Goal: Task Accomplishment & Management: Manage account settings

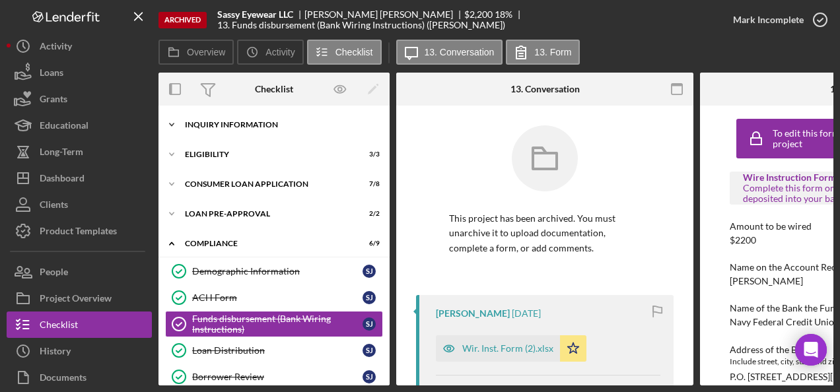
click at [230, 119] on div "Icon/Expander Inquiry Information 6 / 6" at bounding box center [274, 125] width 231 height 26
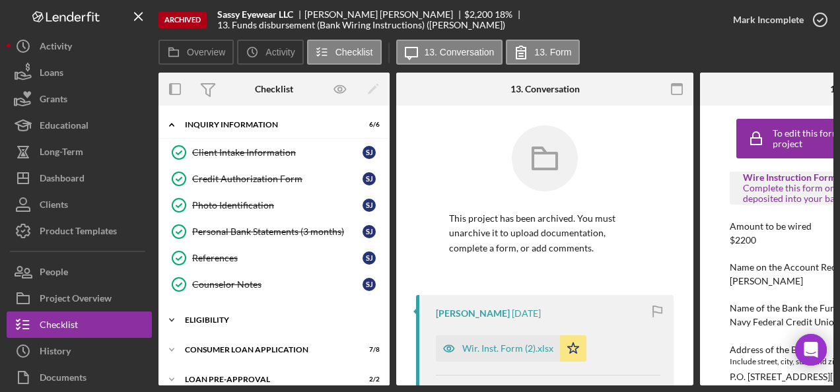
click at [217, 312] on div "Icon/Expander Eligibility 3 / 3" at bounding box center [274, 320] width 231 height 26
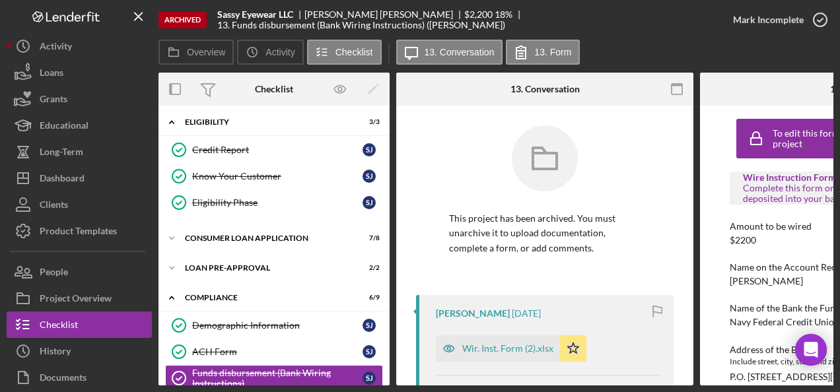
scroll to position [330, 0]
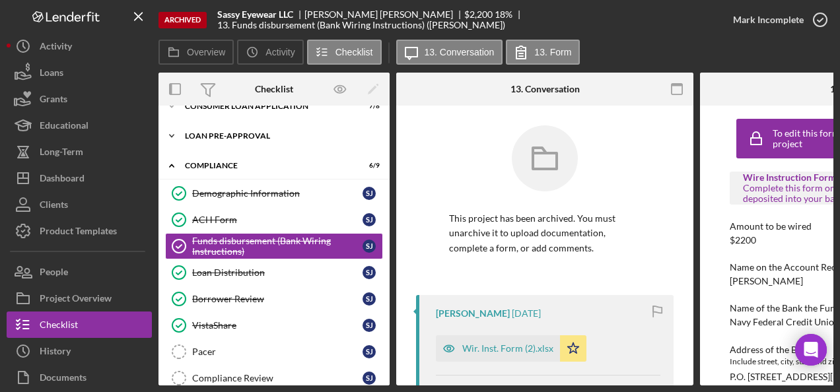
click at [193, 127] on div "Icon/Expander Loan Pre-Approval 2 / 2" at bounding box center [274, 136] width 231 height 26
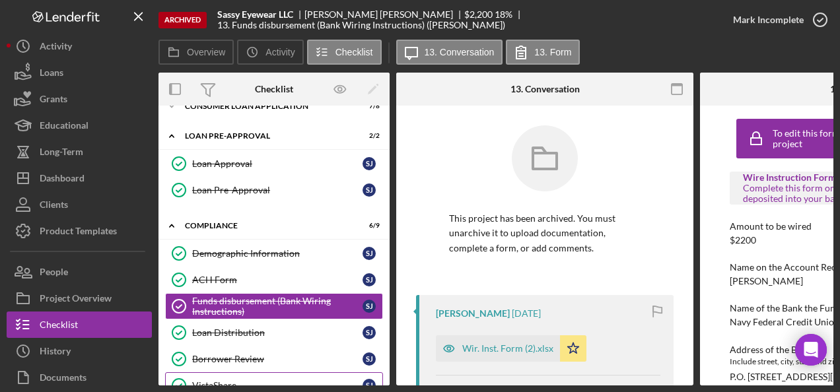
scroll to position [460, 0]
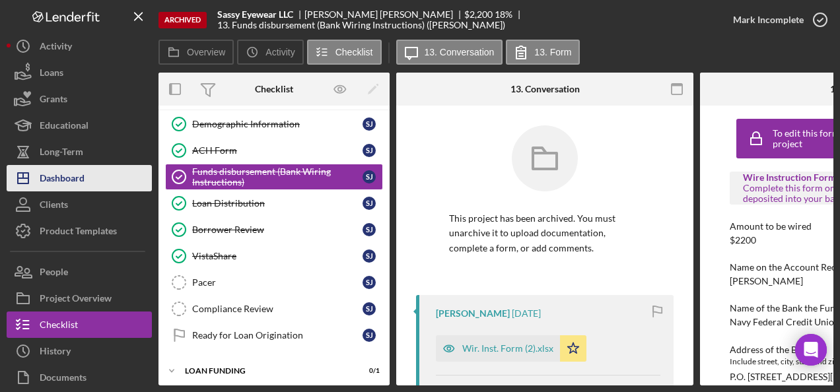
click at [78, 180] on div "Dashboard" at bounding box center [62, 180] width 45 height 30
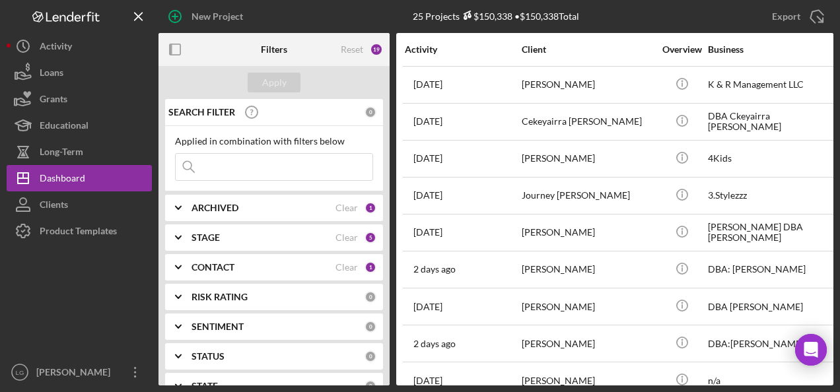
click at [260, 163] on input at bounding box center [274, 167] width 197 height 26
type input "halk"
click at [260, 86] on button "Apply" at bounding box center [274, 83] width 53 height 20
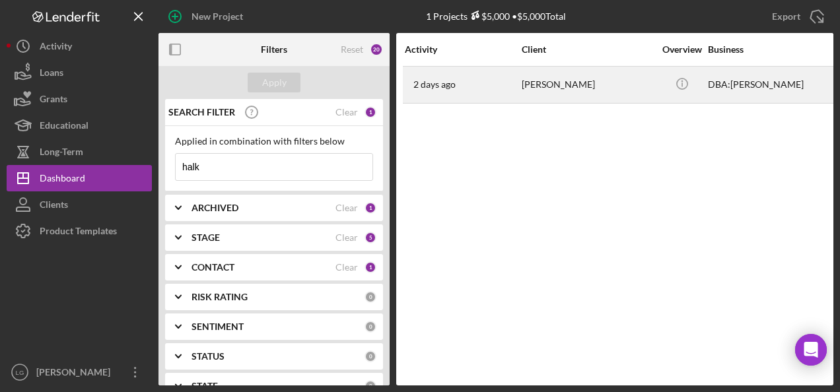
click at [523, 90] on div "[PERSON_NAME]" at bounding box center [588, 84] width 132 height 35
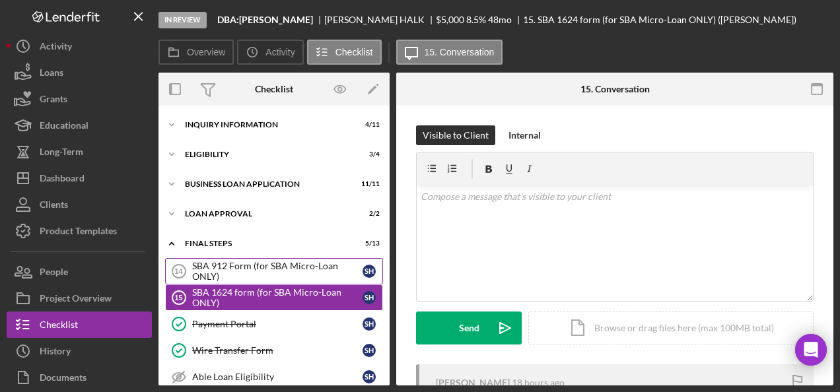
scroll to position [50, 0]
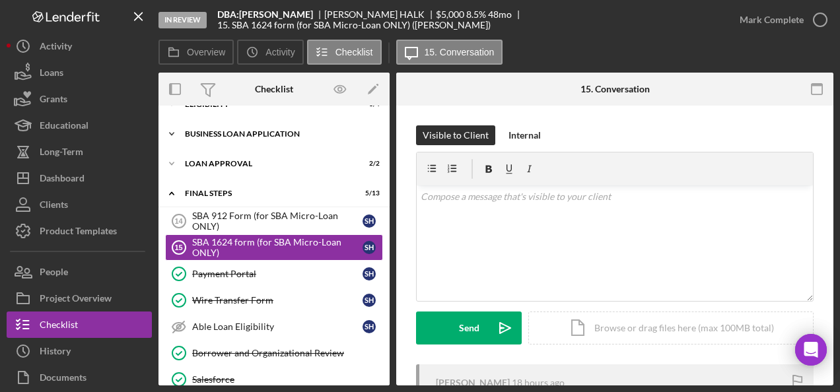
click at [244, 132] on div "BUSINESS LOAN APPLICATION" at bounding box center [279, 134] width 188 height 8
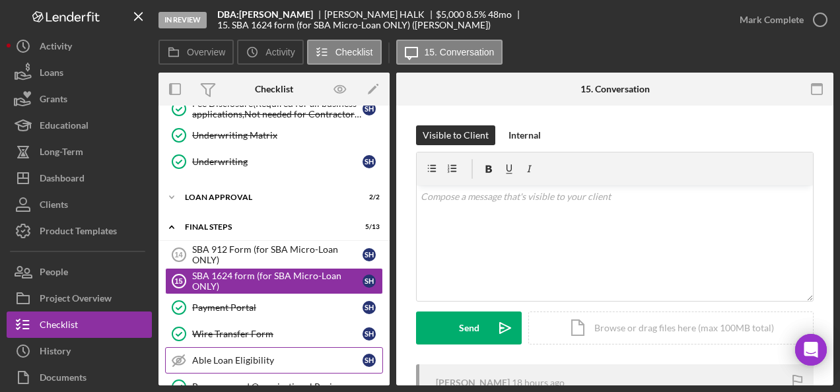
scroll to position [381, 0]
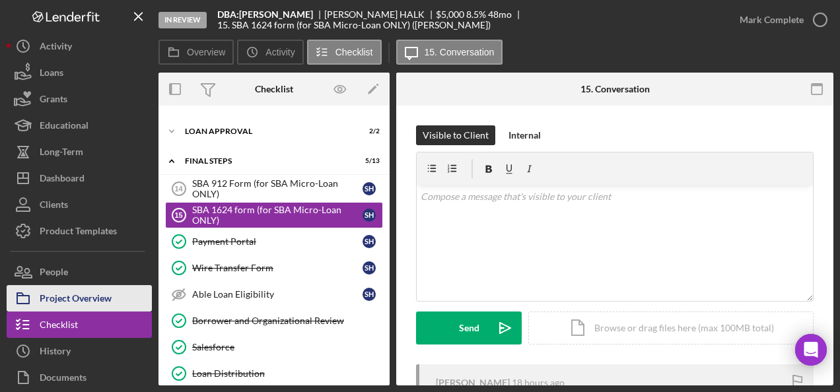
click at [97, 297] on div "Project Overview" at bounding box center [76, 300] width 72 height 30
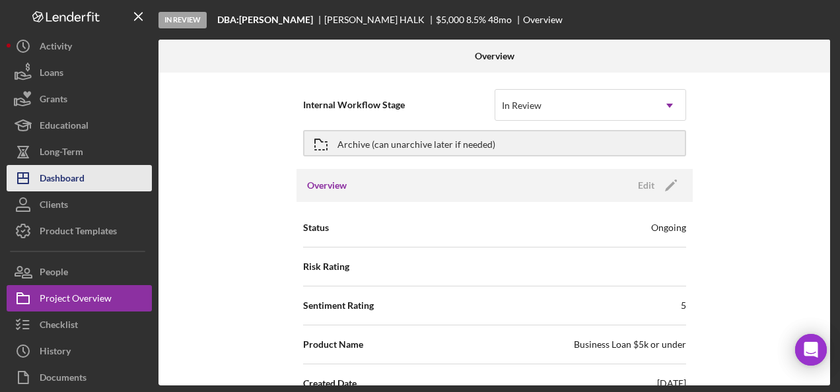
click at [87, 170] on button "Icon/Dashboard Dashboard" at bounding box center [79, 178] width 145 height 26
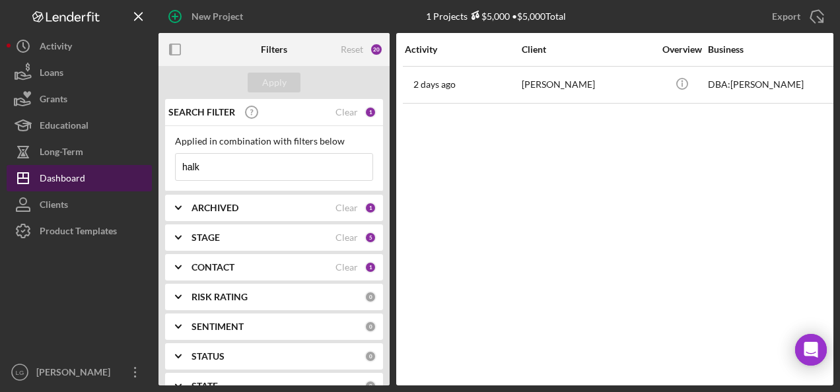
click at [69, 174] on div "Dashboard" at bounding box center [63, 180] width 46 height 30
click at [100, 174] on button "Icon/Dashboard Dashboard" at bounding box center [79, 178] width 145 height 26
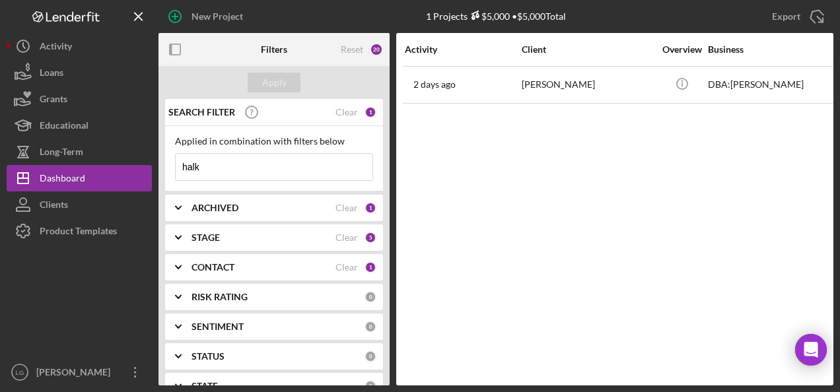
click at [251, 215] on div "ARCHIVED Clear 1" at bounding box center [284, 208] width 185 height 26
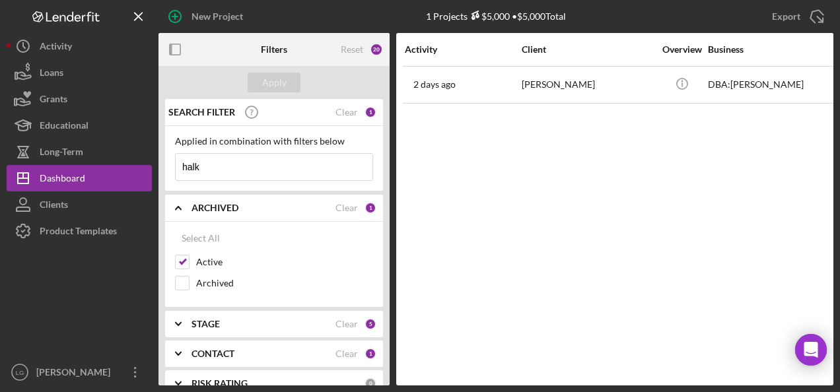
click at [193, 323] on icon "Icon/Expander" at bounding box center [178, 324] width 33 height 33
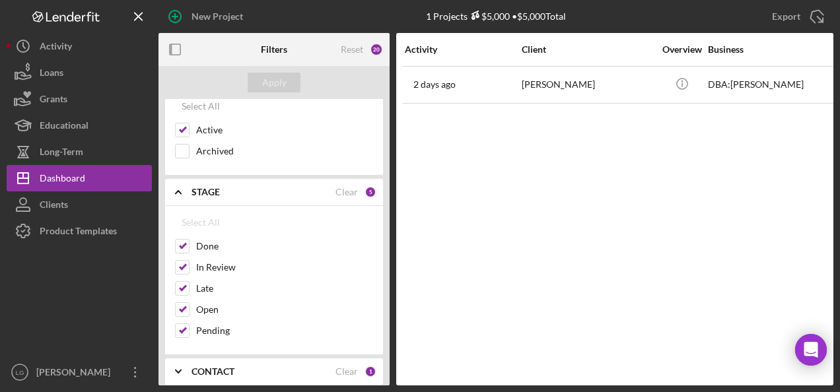
scroll to position [264, 0]
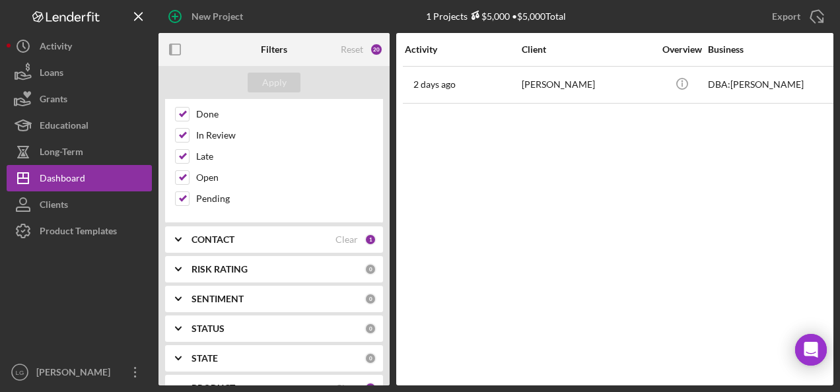
click at [262, 243] on div "CONTACT Clear 1" at bounding box center [284, 240] width 185 height 26
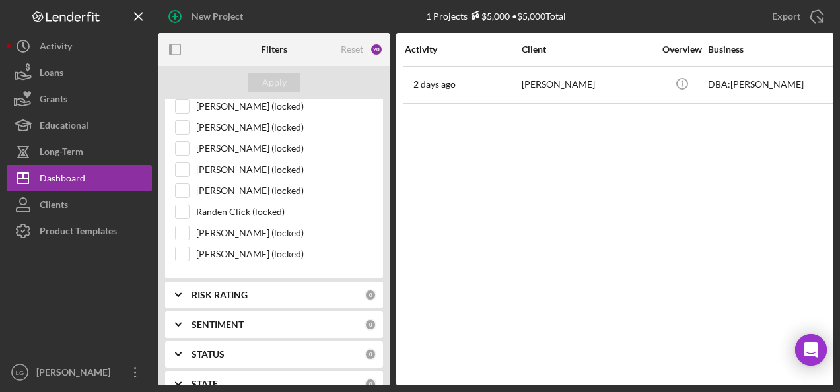
scroll to position [1387, 0]
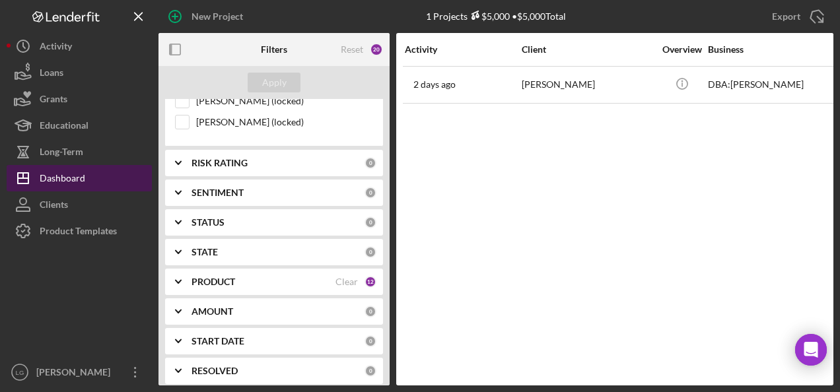
click at [91, 174] on button "Icon/Dashboard Dashboard" at bounding box center [79, 178] width 145 height 26
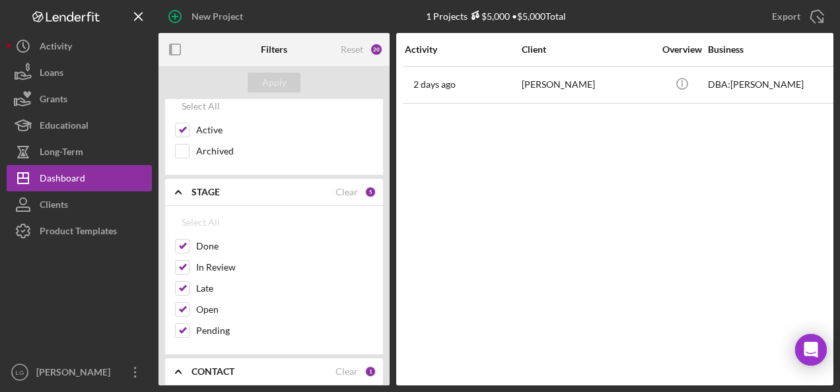
scroll to position [264, 0]
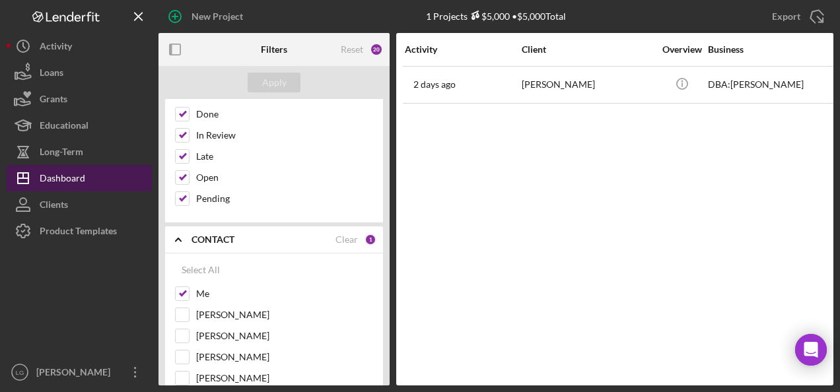
click at [59, 172] on div "Dashboard" at bounding box center [63, 180] width 46 height 30
click at [52, 172] on div "Dashboard" at bounding box center [63, 180] width 46 height 30
click at [73, 176] on div "Dashboard" at bounding box center [63, 180] width 46 height 30
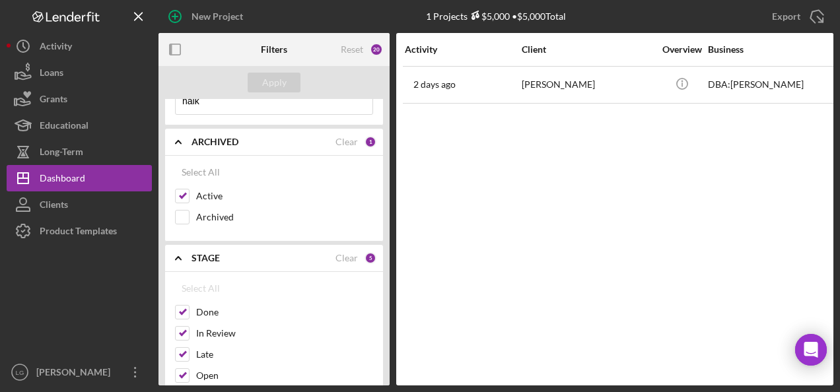
scroll to position [0, 0]
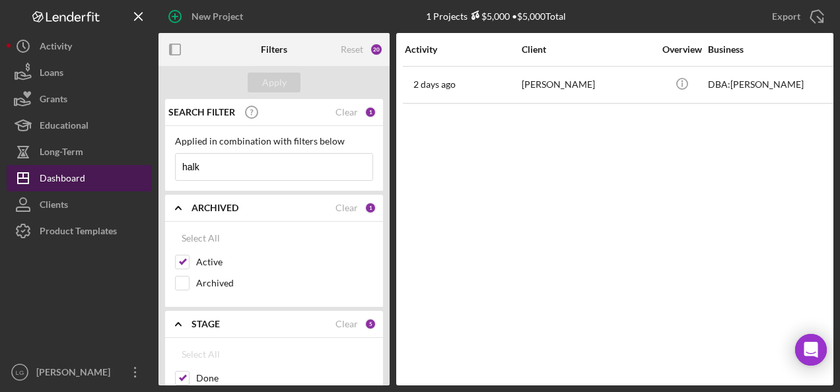
click at [52, 174] on div "Dashboard" at bounding box center [63, 180] width 46 height 30
click at [104, 176] on button "Icon/Dashboard Dashboard" at bounding box center [79, 178] width 145 height 26
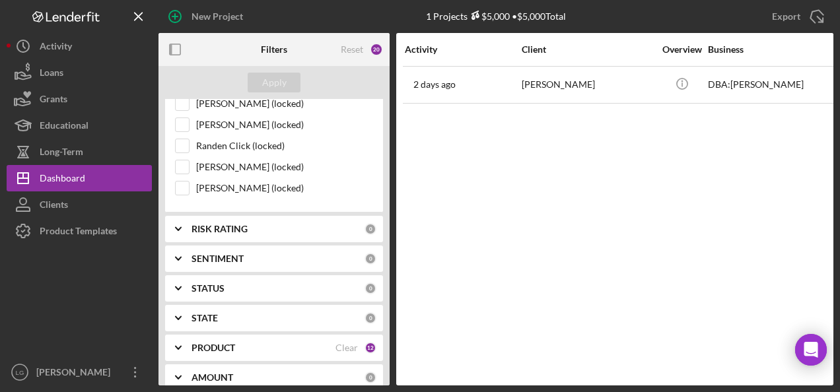
scroll to position [1489, 0]
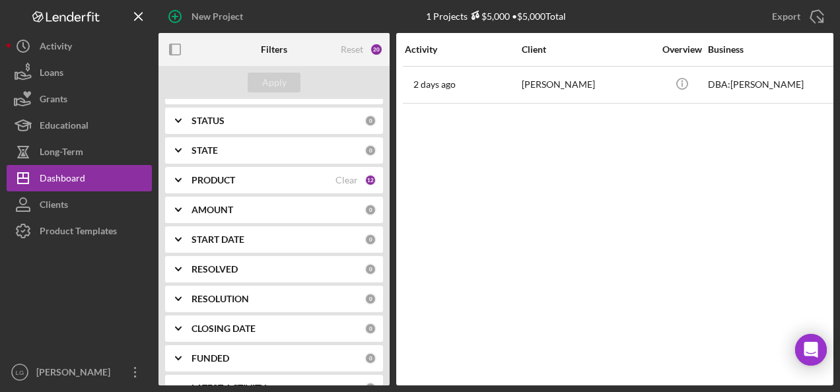
click at [205, 175] on b "PRODUCT" at bounding box center [214, 180] width 44 height 11
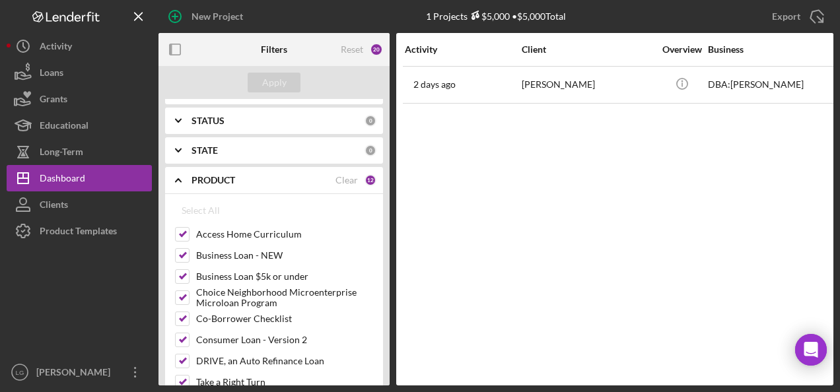
scroll to position [1687, 0]
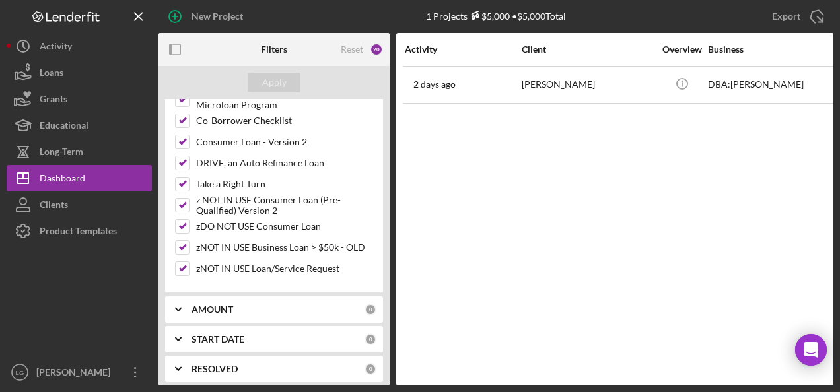
click at [214, 305] on b "AMOUNT" at bounding box center [213, 310] width 42 height 11
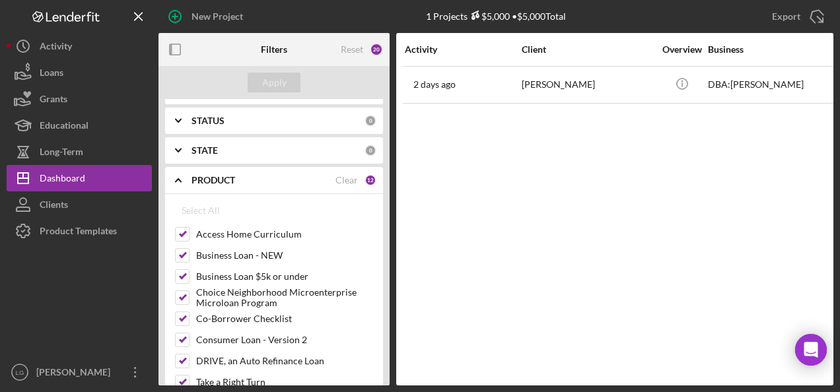
click at [200, 137] on div "STATE 0" at bounding box center [284, 150] width 185 height 26
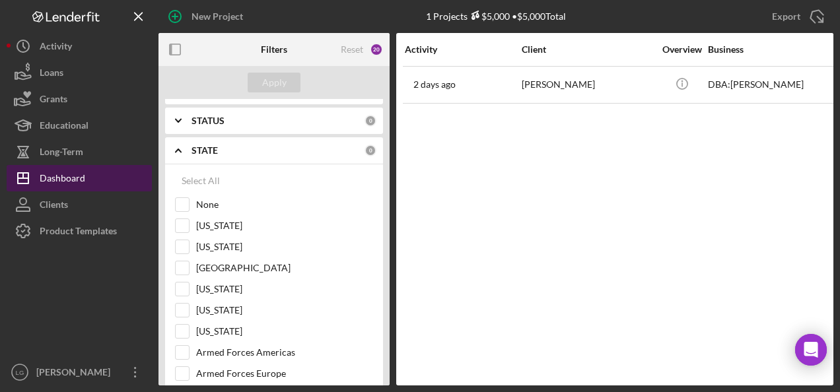
click at [102, 182] on button "Icon/Dashboard Dashboard" at bounding box center [79, 178] width 145 height 26
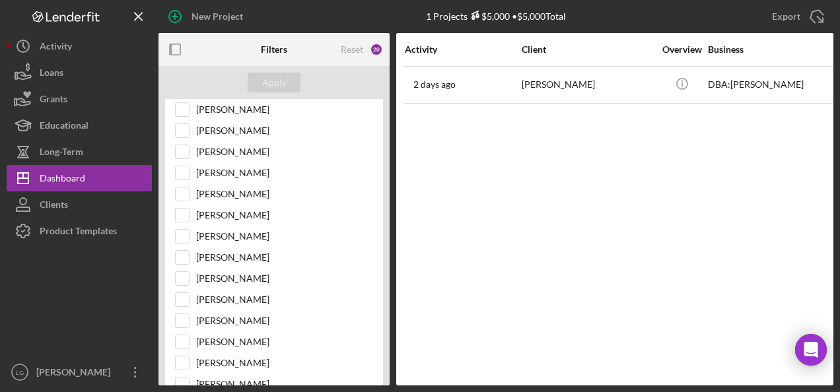
scroll to position [0, 0]
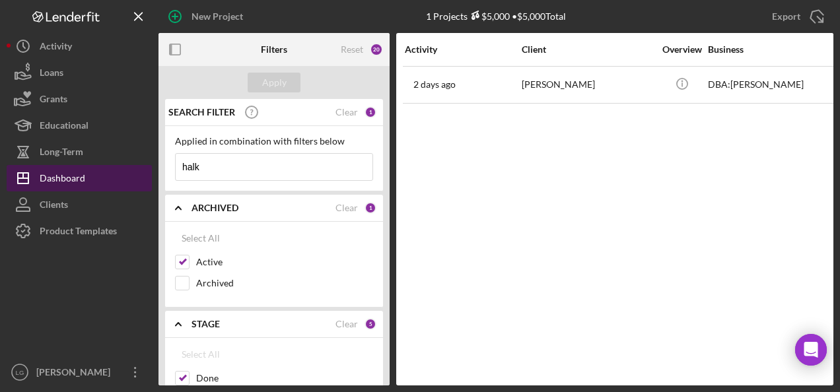
click at [57, 177] on div "Dashboard" at bounding box center [63, 180] width 46 height 30
click at [81, 181] on div "Dashboard" at bounding box center [63, 180] width 46 height 30
click at [77, 180] on div "Dashboard" at bounding box center [63, 180] width 46 height 30
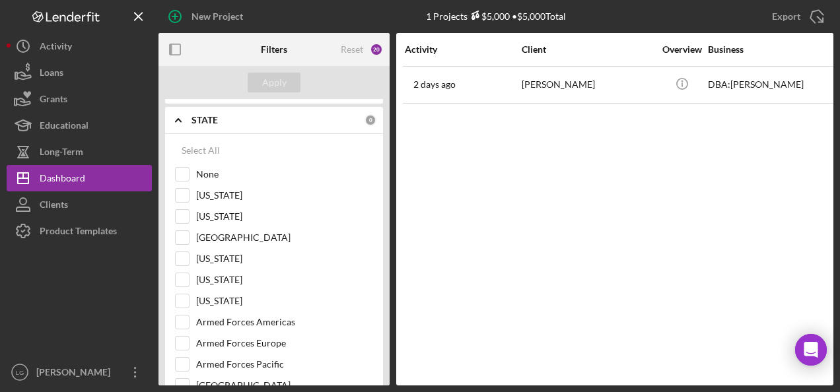
scroll to position [1652, 0]
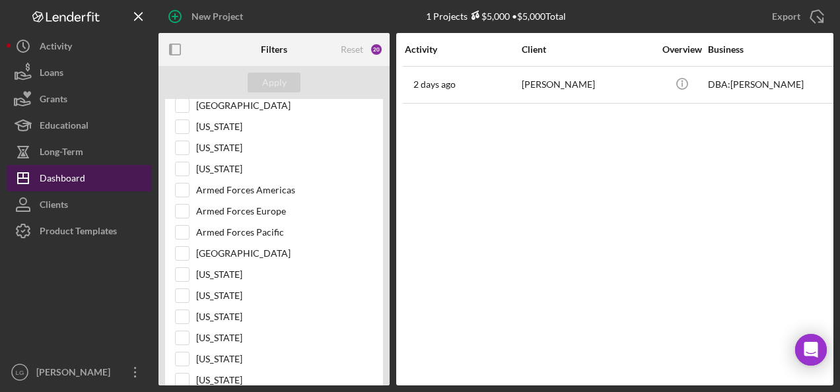
click at [53, 177] on div "Dashboard" at bounding box center [63, 180] width 46 height 30
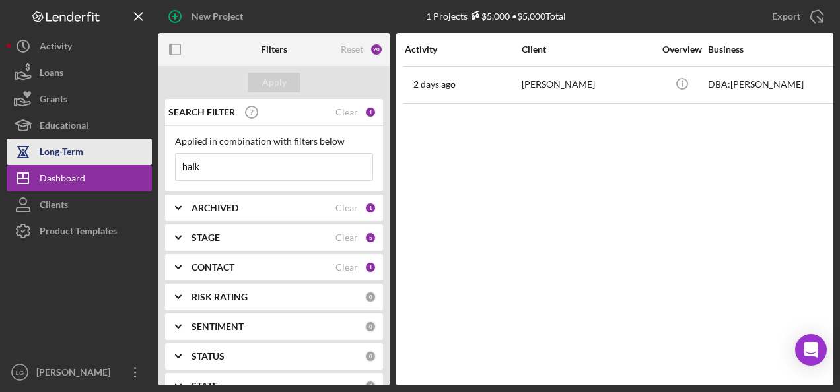
drag, startPoint x: 235, startPoint y: 166, endPoint x: 131, endPoint y: 163, distance: 104.4
click at [131, 163] on div "New Project 1 Projects $5,000 • $5,000 Total halk Export Icon/Export Filters Re…" at bounding box center [420, 193] width 827 height 386
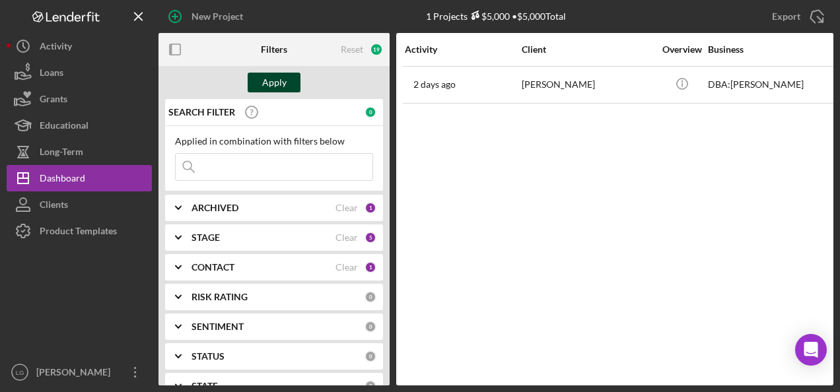
click at [256, 81] on button "Apply" at bounding box center [274, 83] width 53 height 20
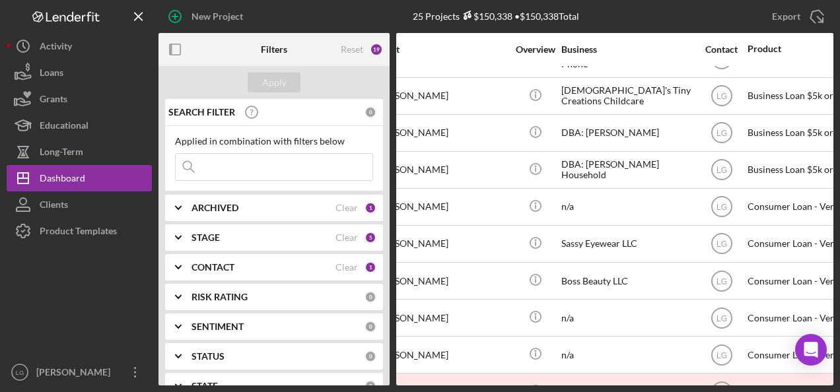
scroll to position [396, 0]
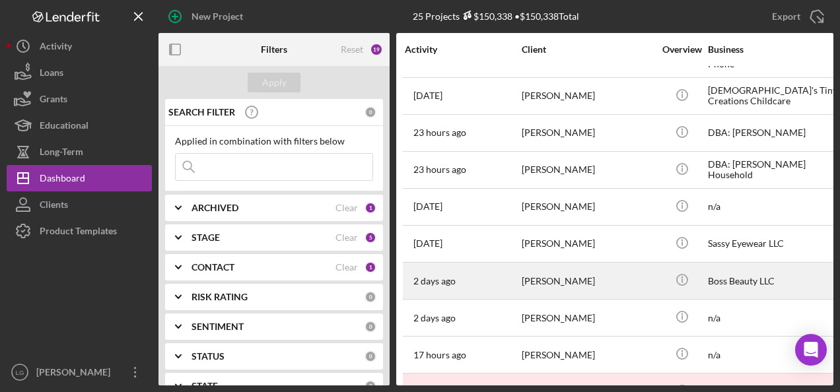
click at [552, 271] on div "[PERSON_NAME]" at bounding box center [588, 281] width 132 height 35
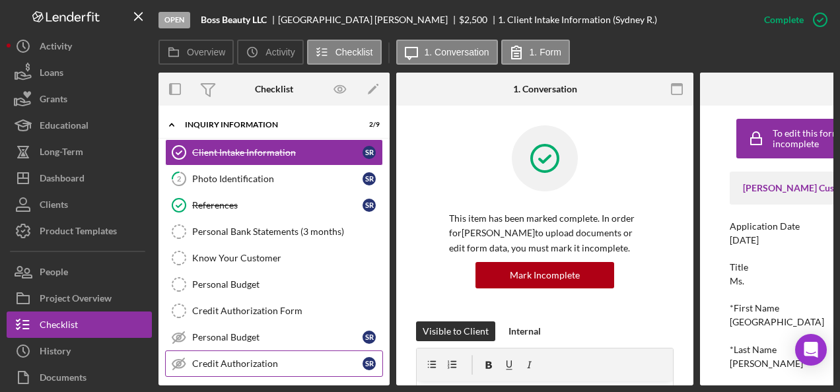
scroll to position [132, 0]
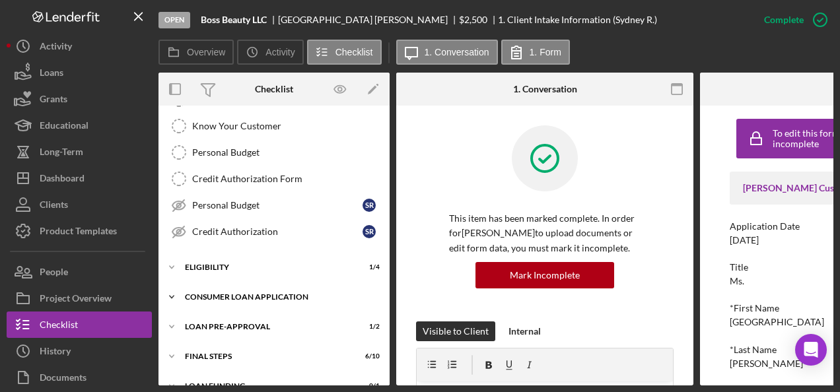
click at [211, 293] on div "Consumer Loan Application" at bounding box center [279, 297] width 188 height 8
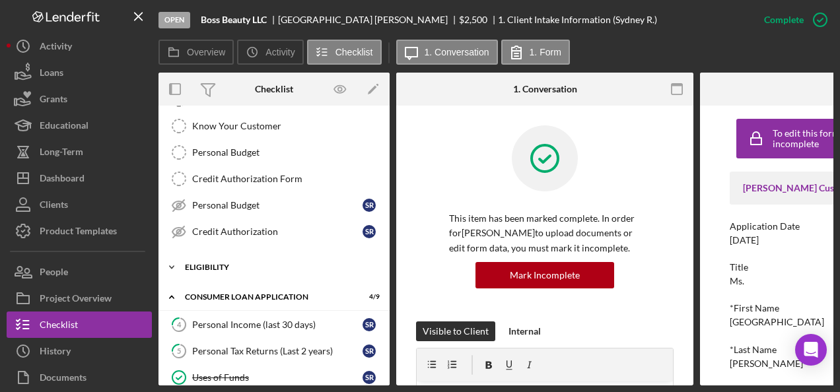
scroll to position [330, 0]
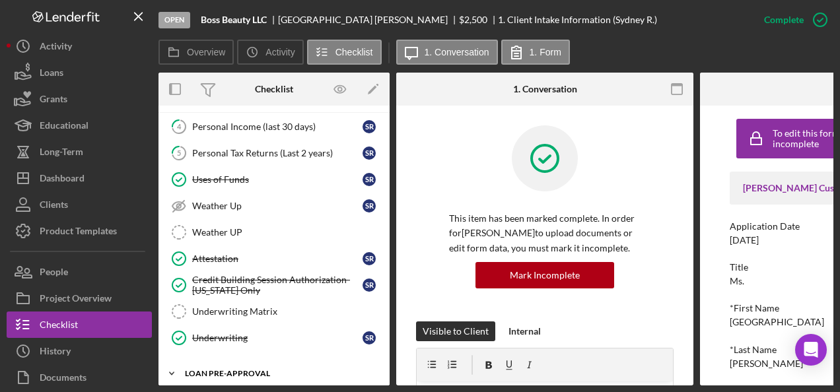
click at [211, 370] on div "Loan Pre-Approval" at bounding box center [279, 374] width 188 height 8
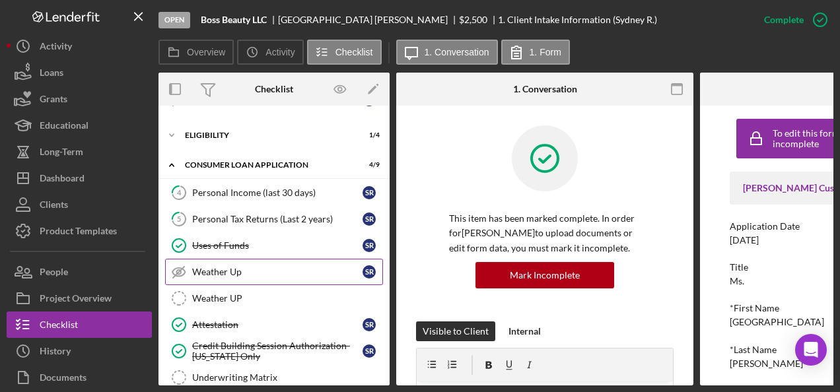
scroll to position [198, 0]
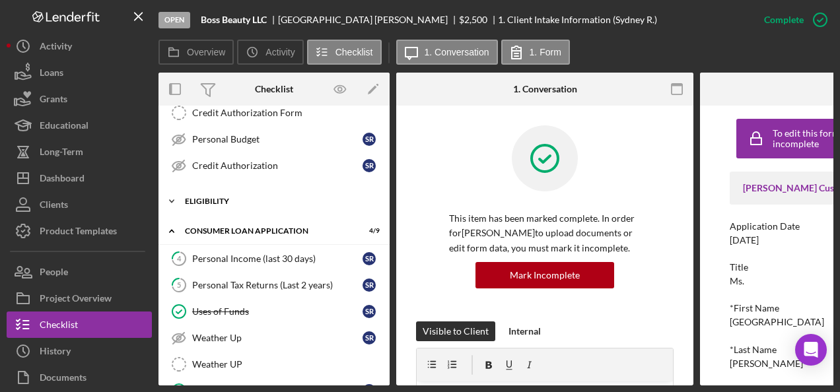
click at [220, 188] on div "Icon/Expander Eligibility 1 / 4" at bounding box center [274, 201] width 231 height 26
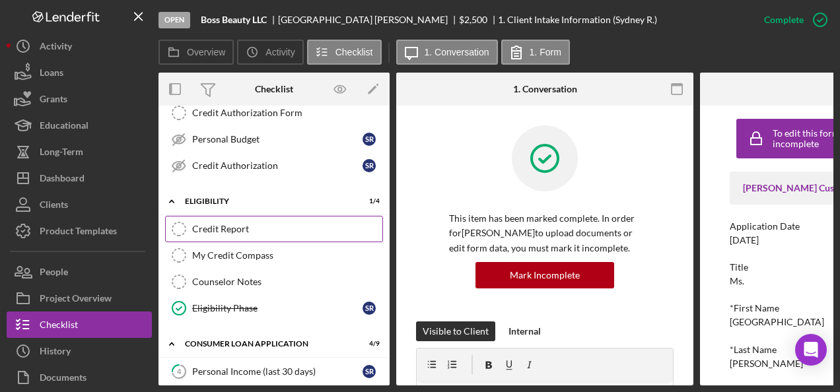
click at [223, 224] on div "Credit Report" at bounding box center [287, 229] width 190 height 11
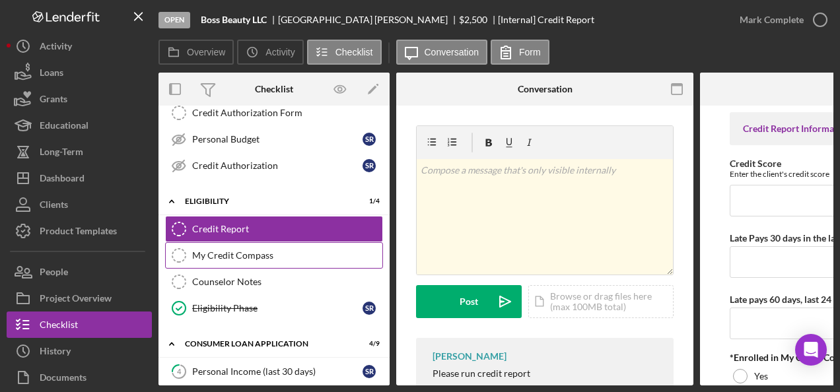
click at [186, 251] on icon at bounding box center [178, 255] width 13 height 13
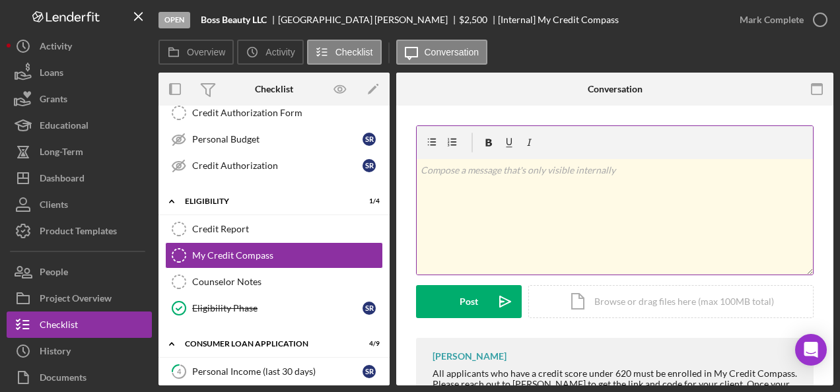
scroll to position [78, 0]
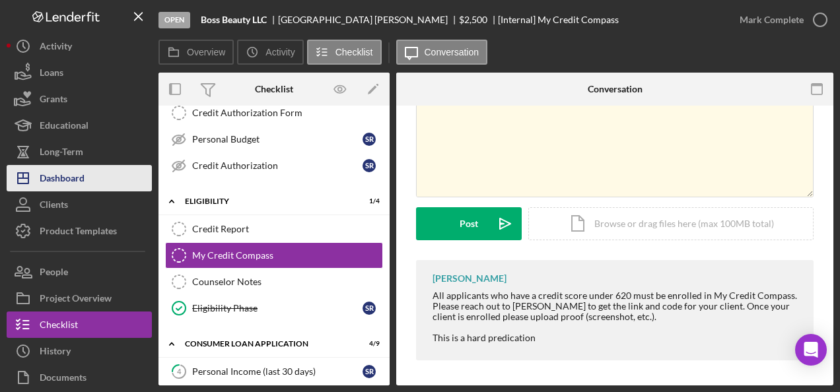
click at [107, 181] on button "Icon/Dashboard Dashboard" at bounding box center [79, 178] width 145 height 26
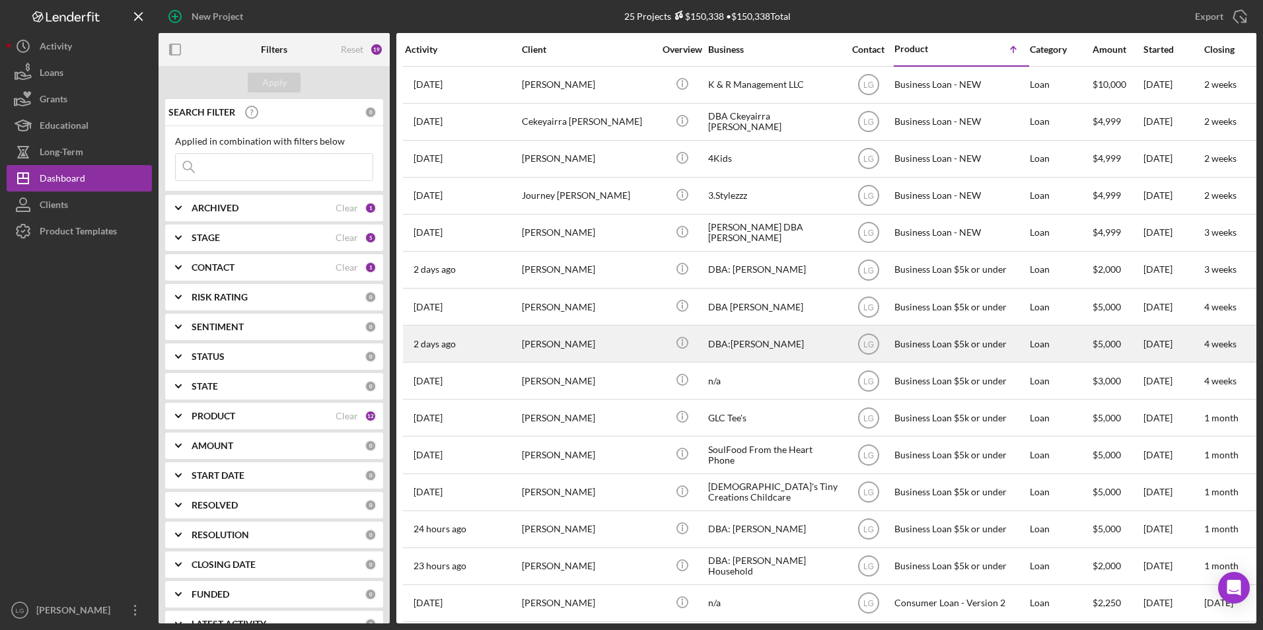
click at [558, 346] on div "[PERSON_NAME]" at bounding box center [588, 343] width 132 height 35
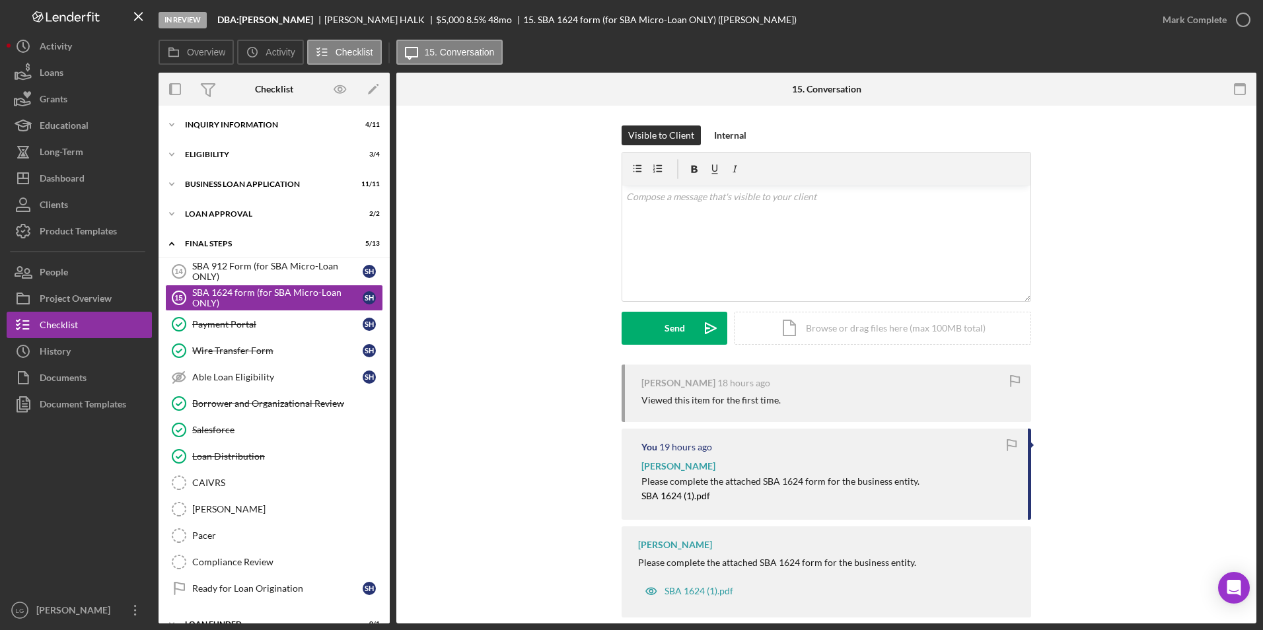
scroll to position [20, 0]
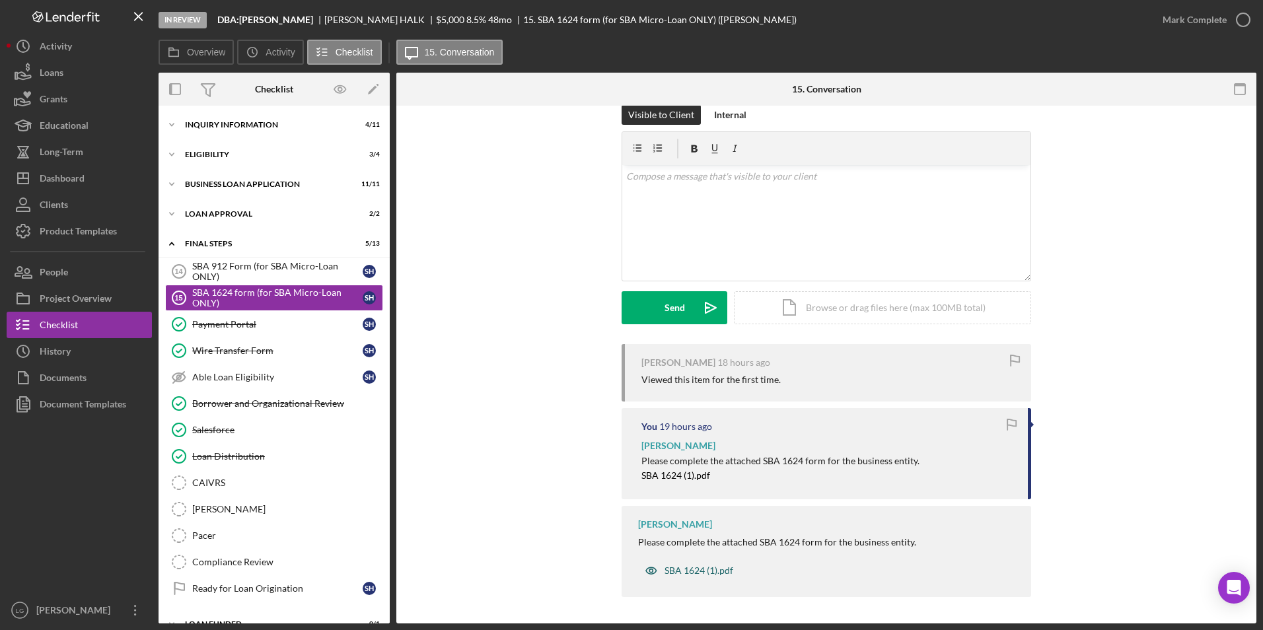
click at [672, 392] on div "SBA 1624 (1).pdf" at bounding box center [699, 571] width 69 height 11
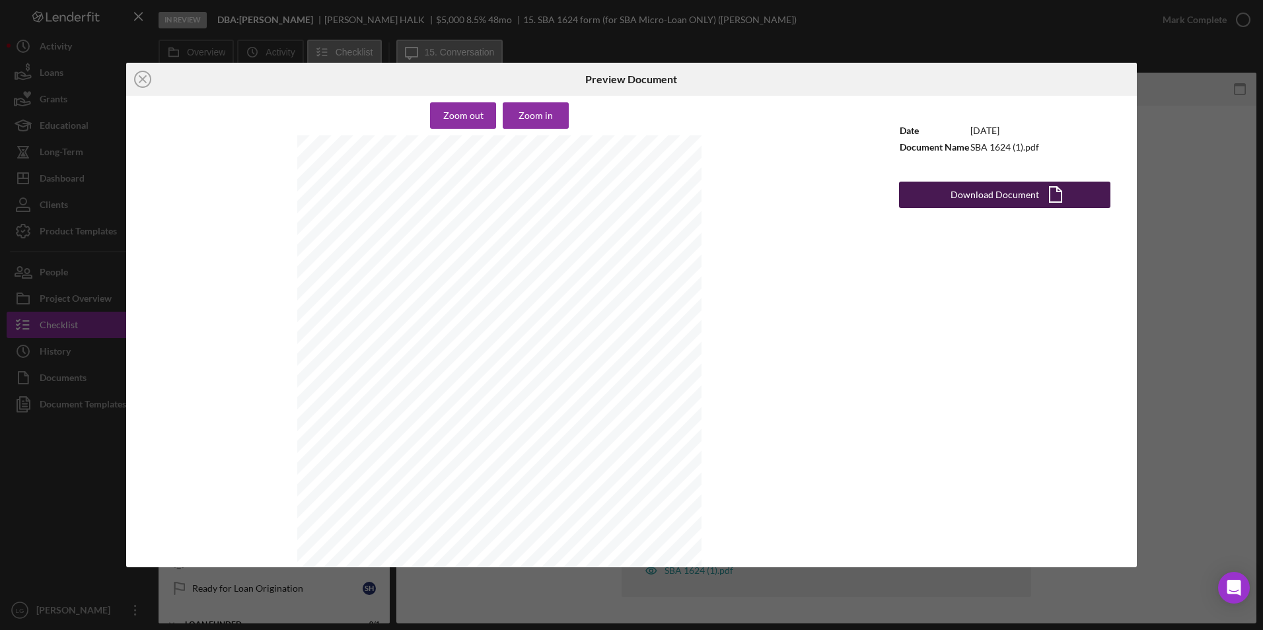
click at [840, 199] on div "Download Document" at bounding box center [995, 195] width 89 height 26
click at [144, 77] on icon "Icon/Close" at bounding box center [142, 79] width 33 height 33
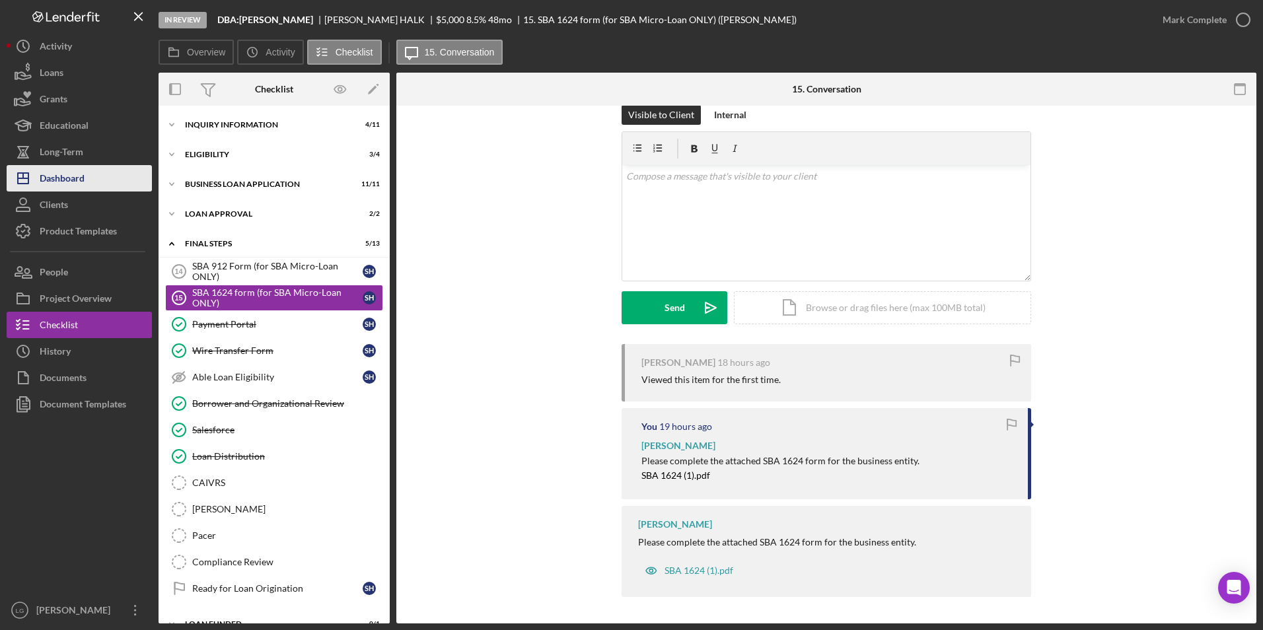
click at [83, 178] on div "Dashboard" at bounding box center [62, 180] width 45 height 30
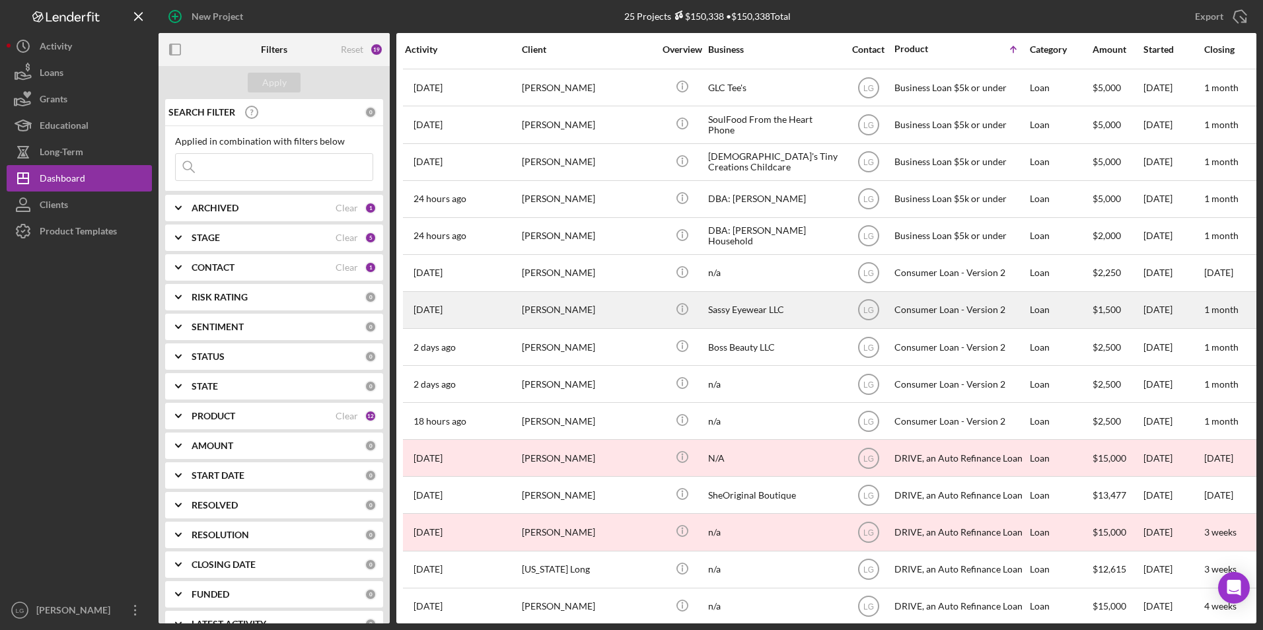
scroll to position [386, 0]
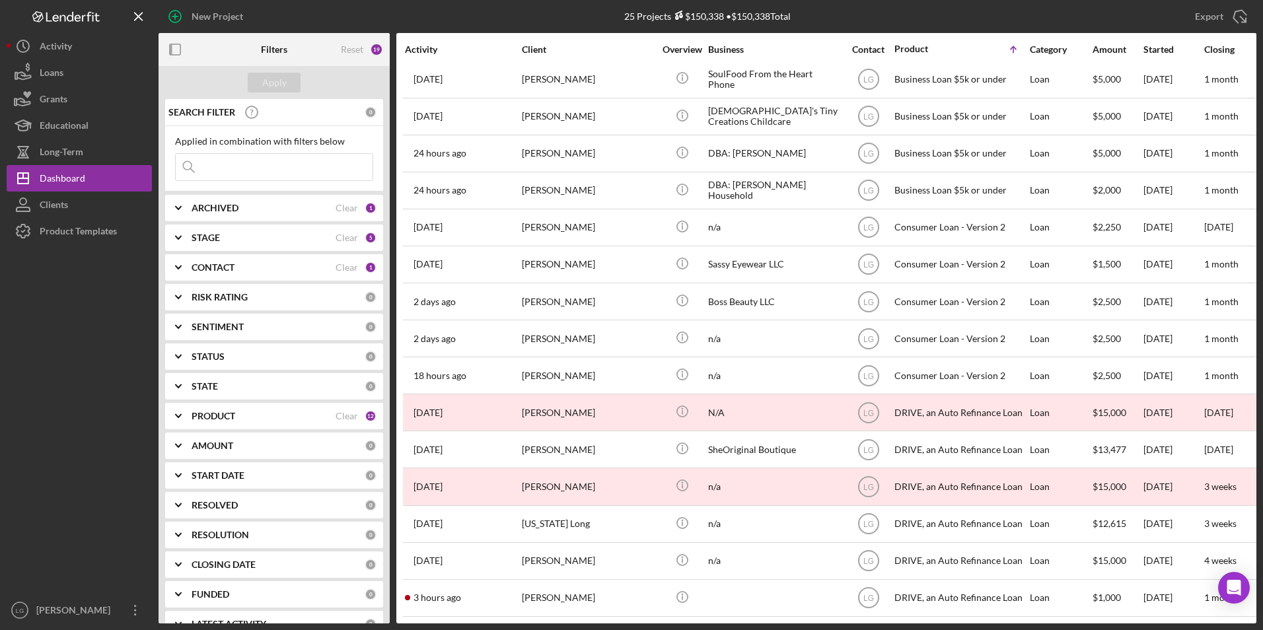
click at [234, 207] on b "ARCHIVED" at bounding box center [215, 208] width 47 height 11
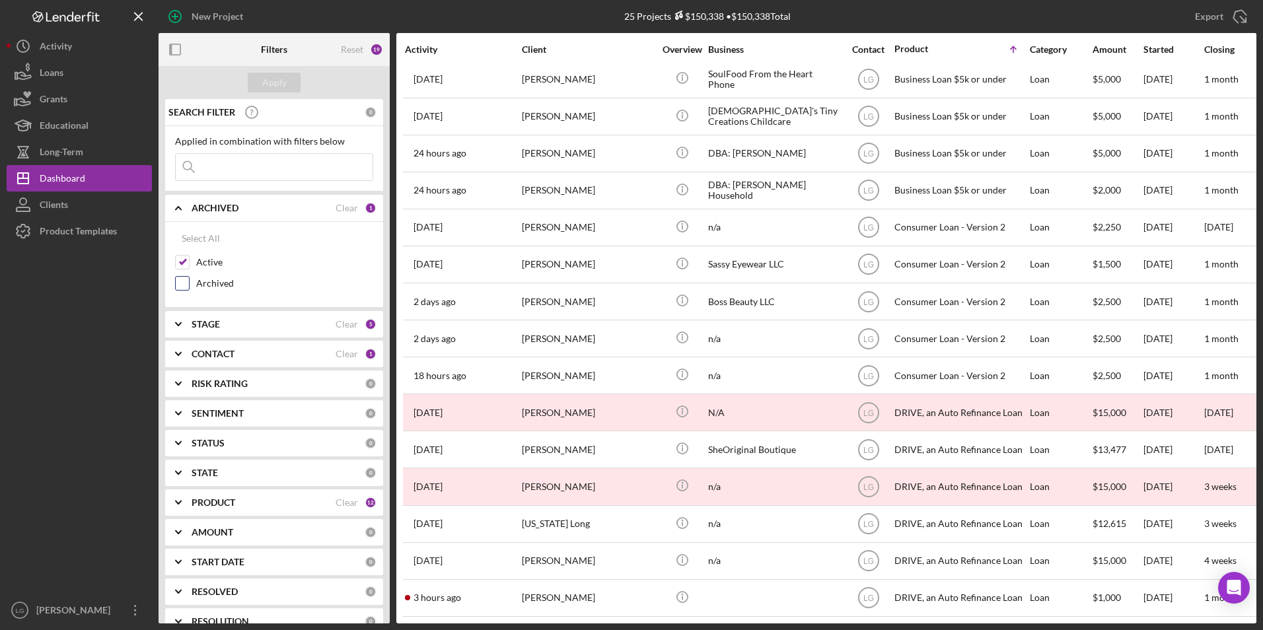
click at [181, 288] on input "Archived" at bounding box center [182, 283] width 13 height 13
checkbox input "true"
drag, startPoint x: 245, startPoint y: 174, endPoint x: 252, endPoint y: 170, distance: 8.0
click at [252, 170] on input at bounding box center [274, 167] width 197 height 26
click at [273, 91] on div "Apply" at bounding box center [274, 83] width 24 height 20
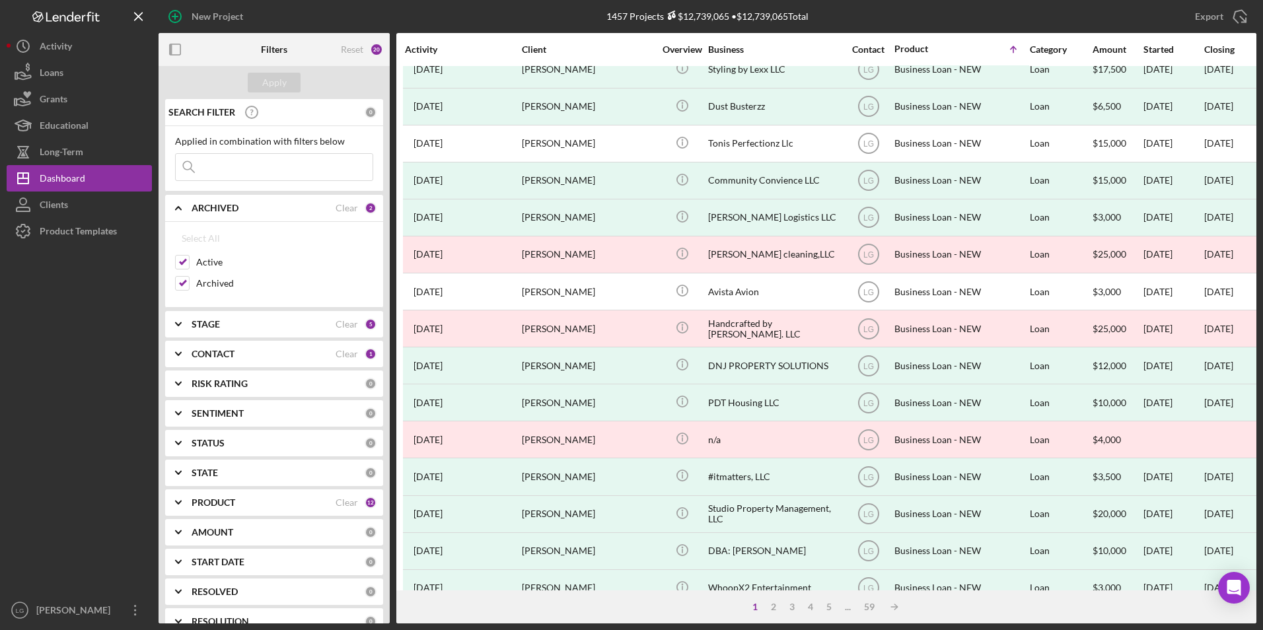
click at [222, 181] on div "Icon/Menu Close" at bounding box center [274, 167] width 198 height 28
click at [227, 155] on input at bounding box center [274, 167] width 197 height 26
type input "lancie"
click at [271, 75] on div "Apply" at bounding box center [274, 83] width 24 height 20
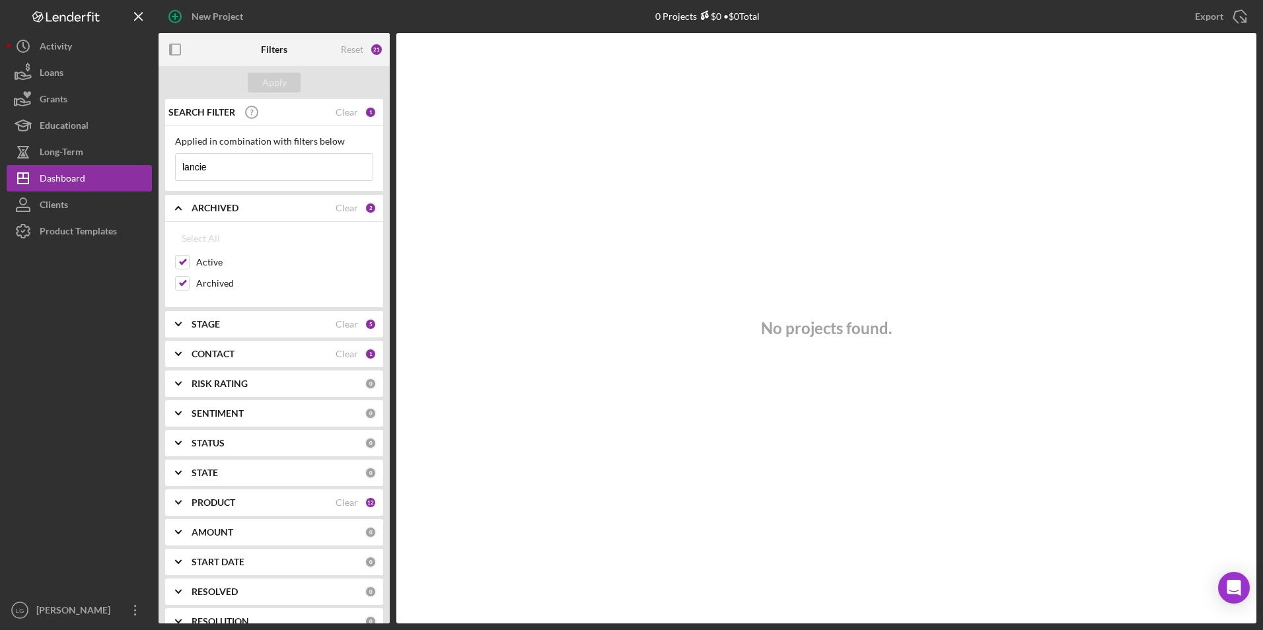
drag, startPoint x: 234, startPoint y: 161, endPoint x: 156, endPoint y: 161, distance: 78.0
click at [156, 161] on div "New Project 0 Projects $0 • $0 Total Export Icon/Export Filters Reset 21 Apply …" at bounding box center [632, 312] width 1250 height 624
drag, startPoint x: 242, startPoint y: 163, endPoint x: 117, endPoint y: 161, distance: 124.9
click at [117, 161] on div "New Project 0 Projects $0 • $0 Total Export Icon/Export Filters Reset 21 Apply …" at bounding box center [632, 312] width 1250 height 624
type input "dickson"
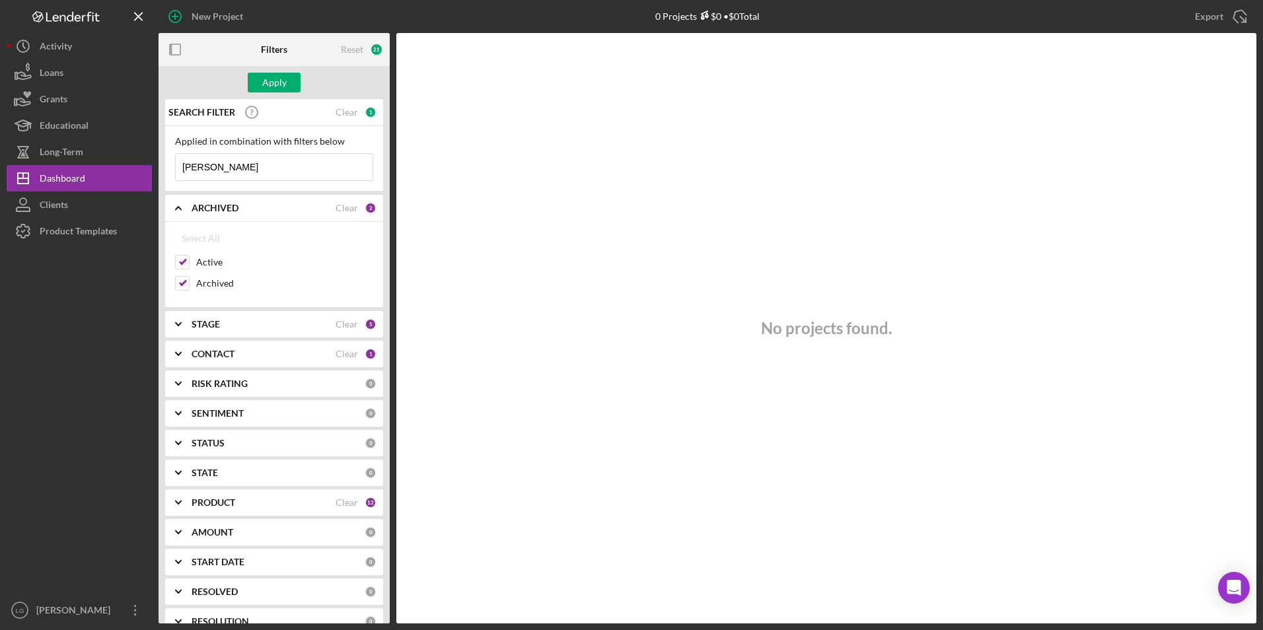
click at [283, 69] on div "Apply" at bounding box center [274, 82] width 231 height 33
click at [282, 80] on div "Apply" at bounding box center [274, 83] width 24 height 20
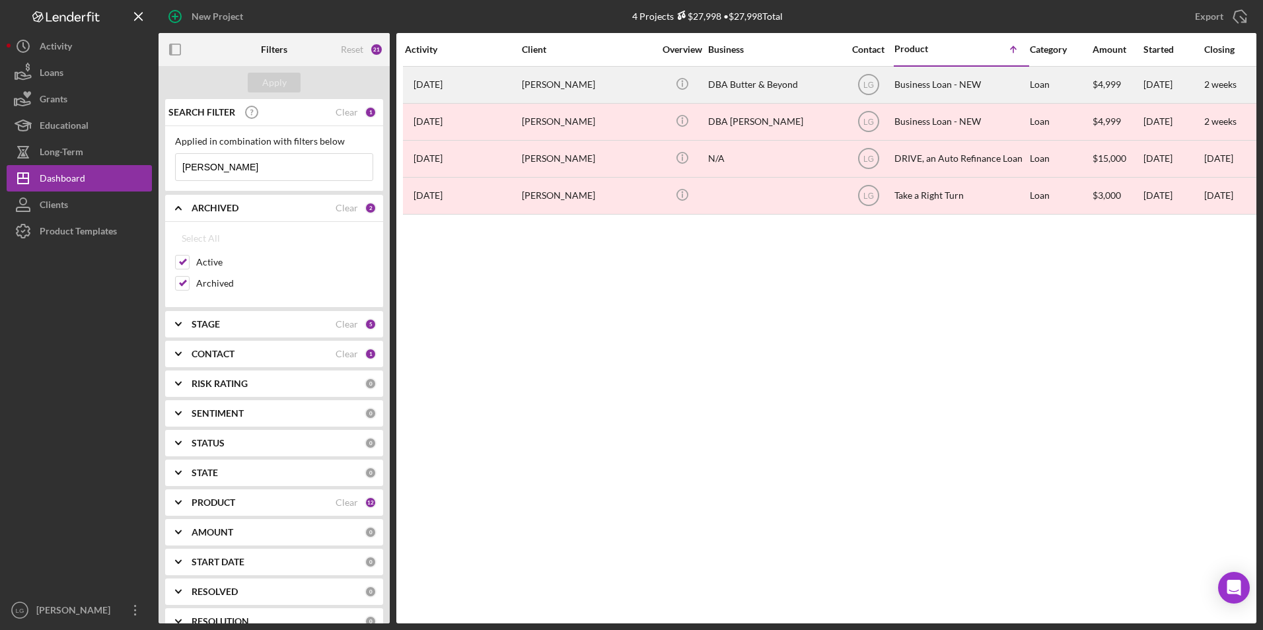
click at [571, 81] on div "Lanice Dickson" at bounding box center [588, 84] width 132 height 35
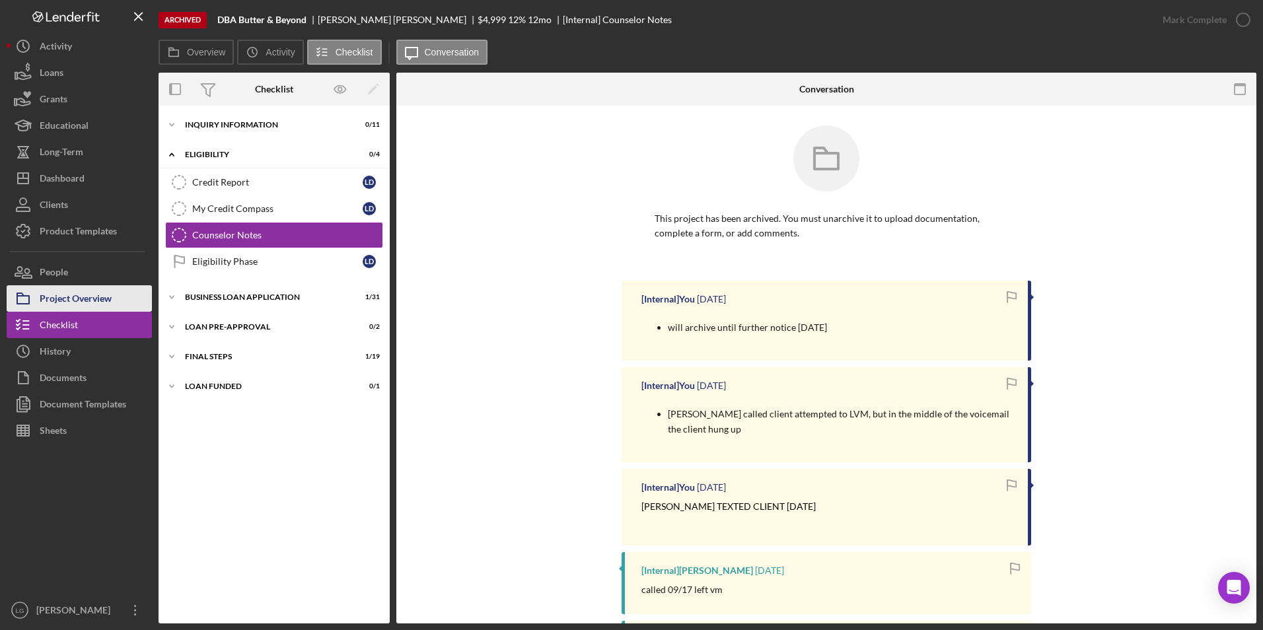
click at [94, 294] on div "Project Overview" at bounding box center [76, 300] width 72 height 30
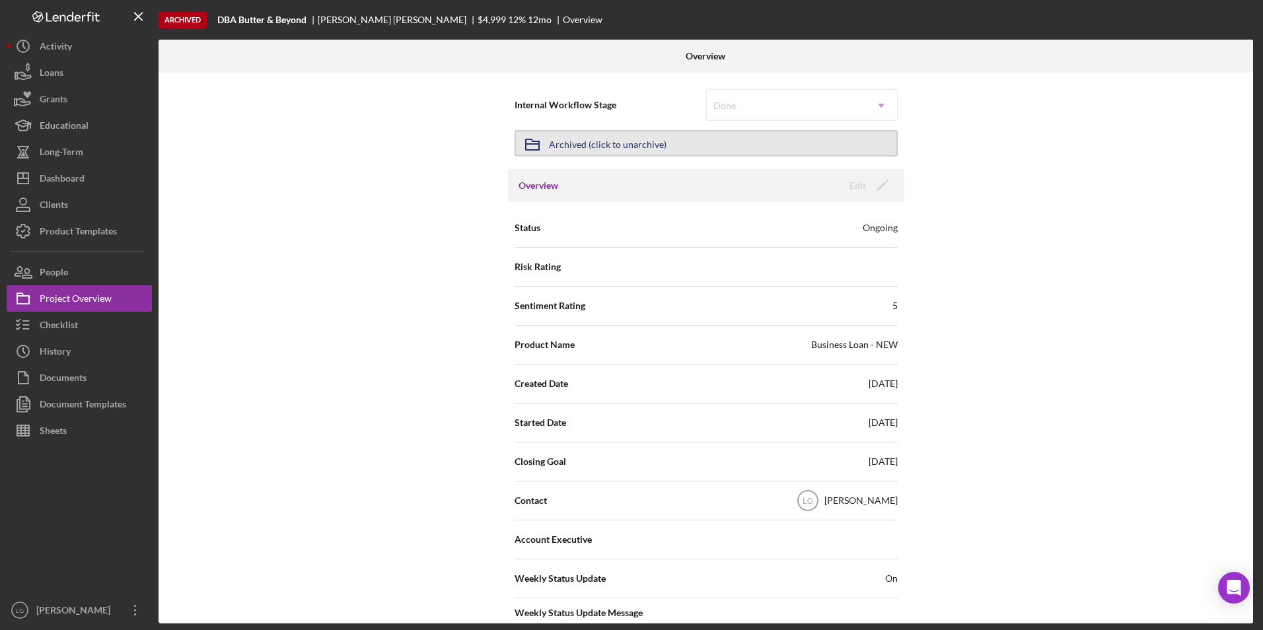
click at [647, 143] on div "Archived (click to unarchive)" at bounding box center [608, 143] width 118 height 24
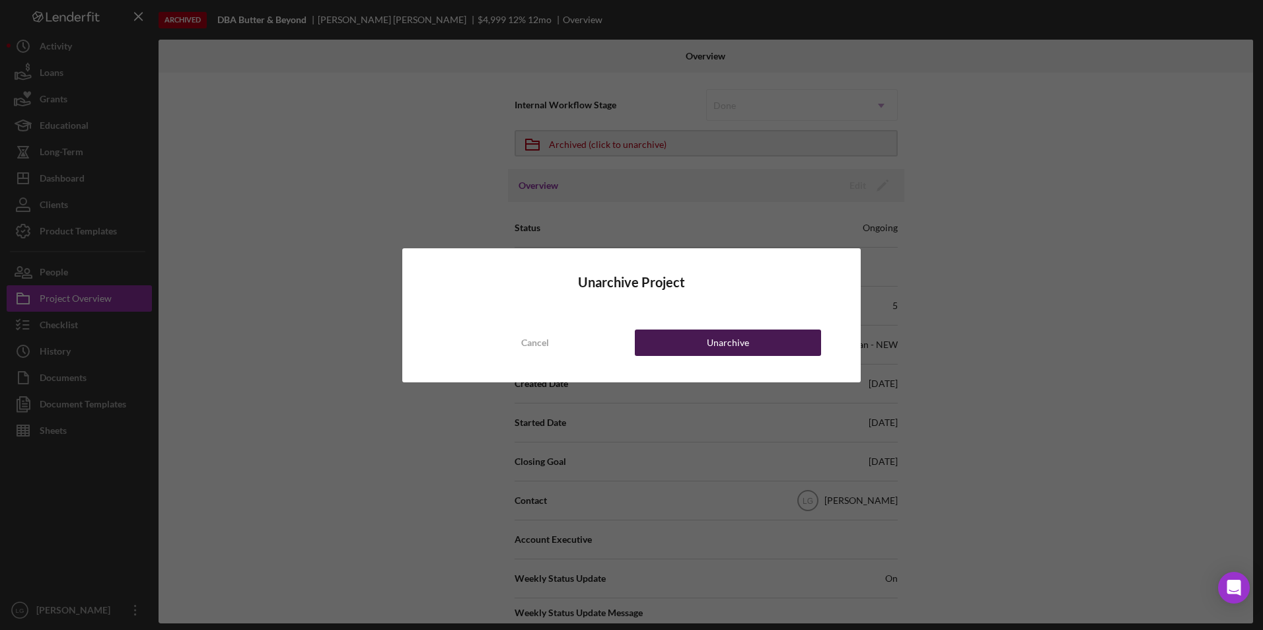
click at [696, 336] on button "Unarchive" at bounding box center [728, 343] width 186 height 26
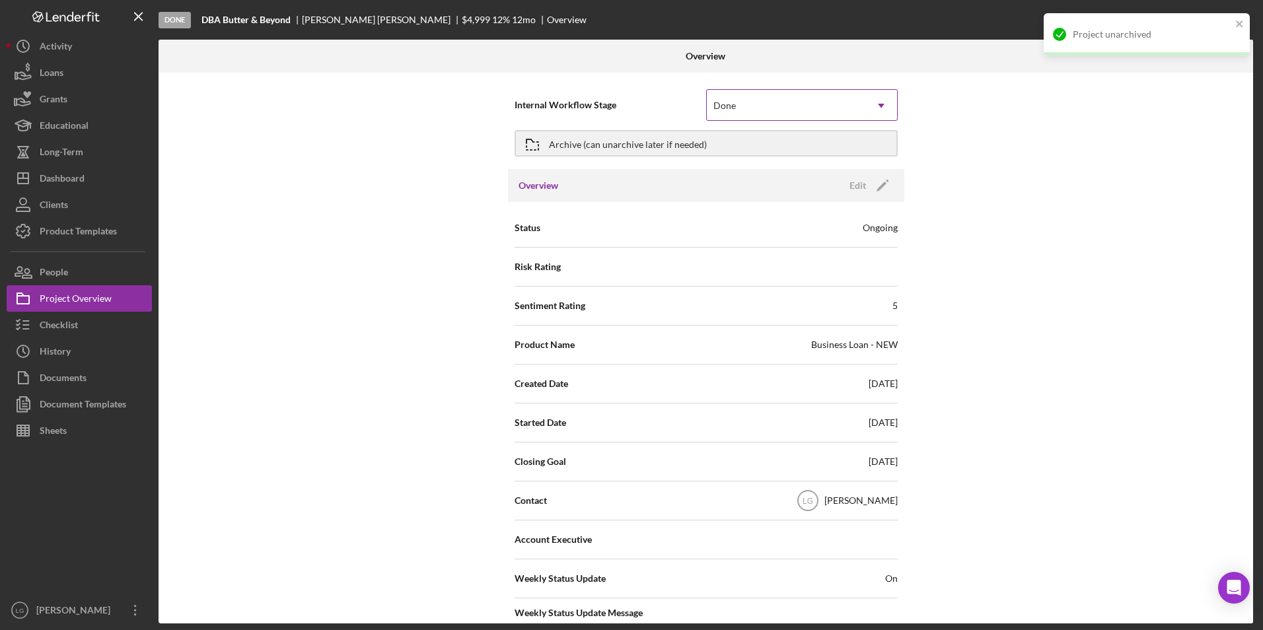
click at [807, 106] on div "Done" at bounding box center [786, 106] width 159 height 30
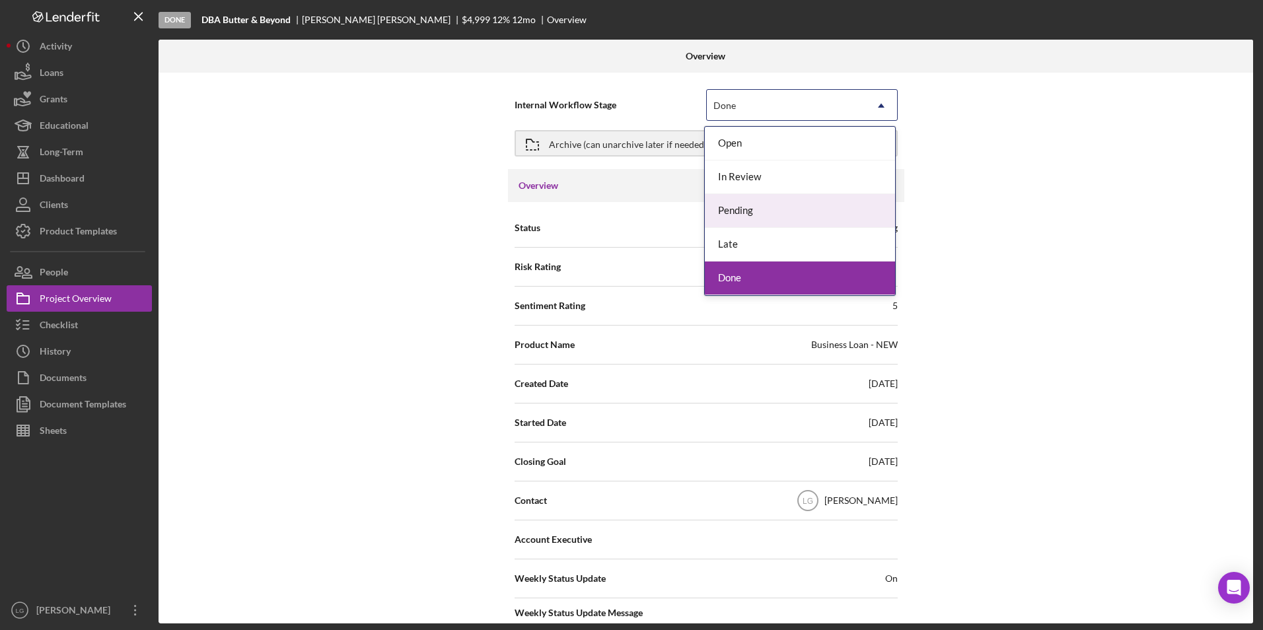
click at [776, 208] on div "Pending" at bounding box center [800, 211] width 190 height 34
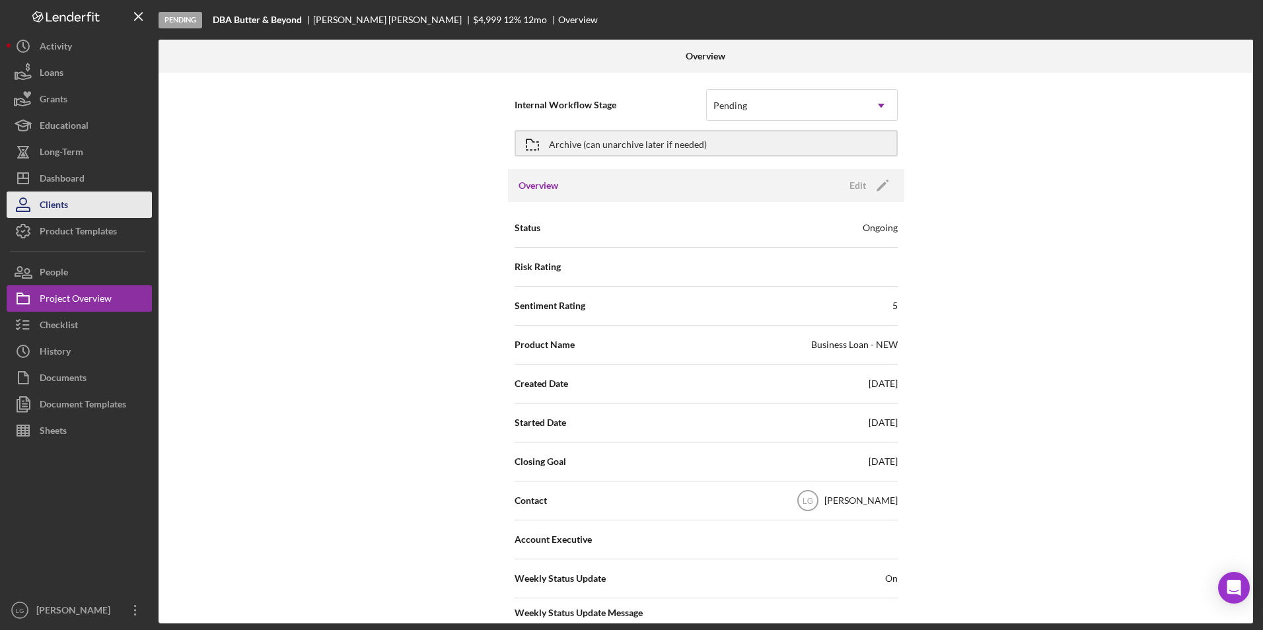
click at [77, 205] on button "Clients" at bounding box center [79, 205] width 145 height 26
click at [69, 166] on div "Dashboard" at bounding box center [62, 180] width 45 height 30
